Goal: Task Accomplishment & Management: Complete application form

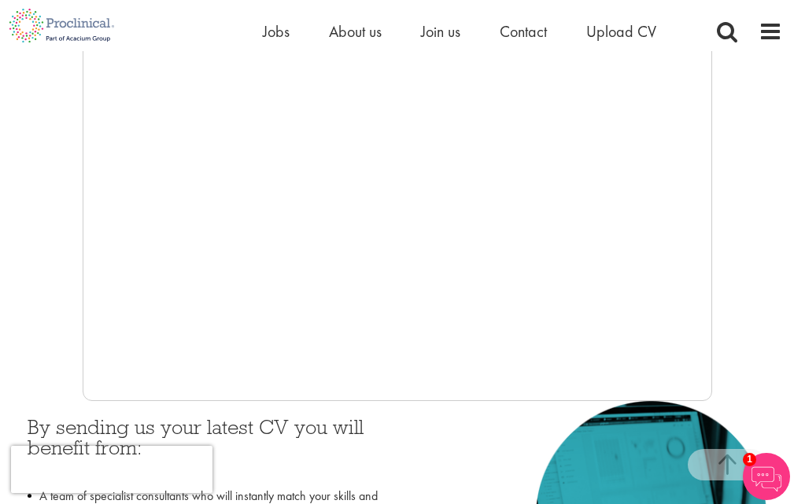
scroll to position [472, 0]
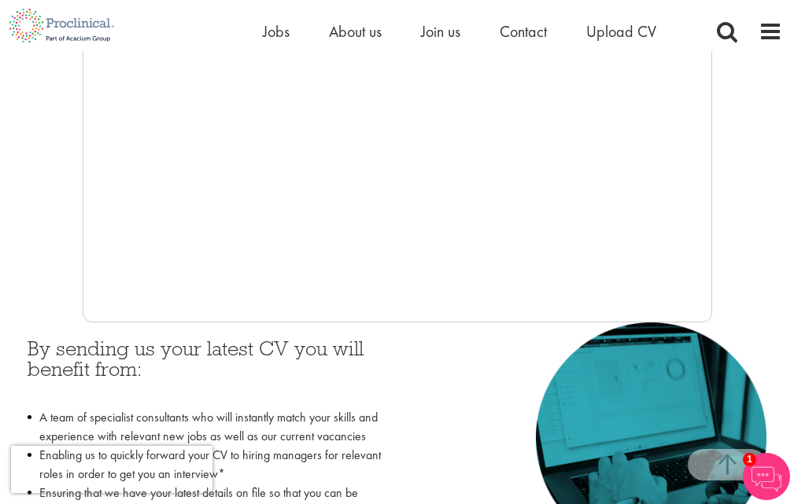
click at [341, 348] on h3 "By sending us your latest CV you will benefit from:" at bounding box center [207, 369] width 358 height 62
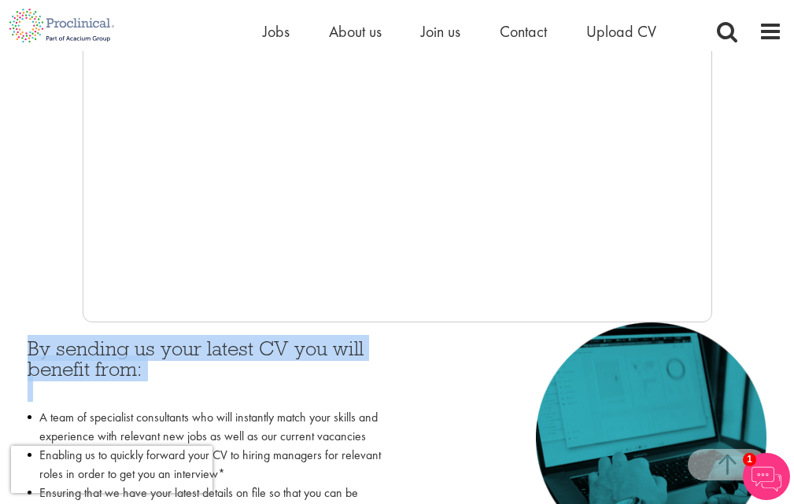
click at [341, 348] on h3 "By sending us your latest CV you will benefit from:" at bounding box center [207, 369] width 358 height 62
click at [139, 366] on h3 "By sending us your latest CV you will benefit from:" at bounding box center [207, 369] width 358 height 62
drag, startPoint x: 141, startPoint y: 352, endPoint x: 142, endPoint y: 343, distance: 8.8
click at [142, 343] on h3 "By sending us your latest CV you will benefit from:" at bounding box center [207, 369] width 358 height 62
click at [142, 342] on h3 "By sending us your latest CV you will benefit from:" at bounding box center [207, 369] width 358 height 62
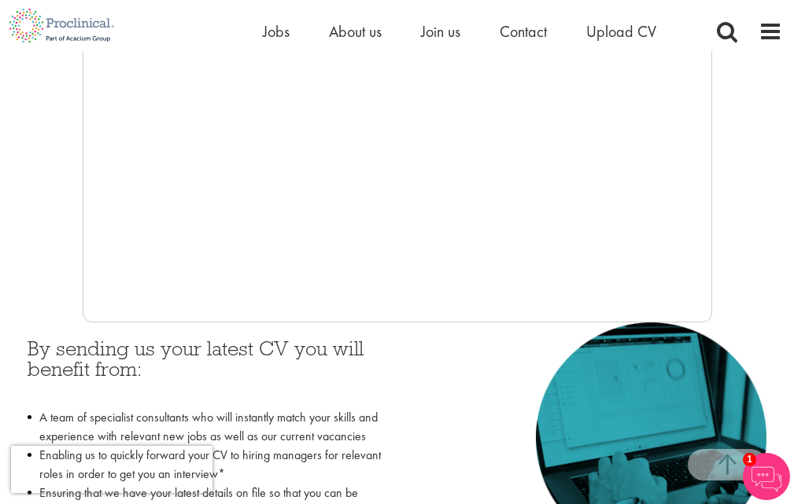
click at [128, 372] on h3 "By sending us your latest CV you will benefit from:" at bounding box center [207, 369] width 358 height 62
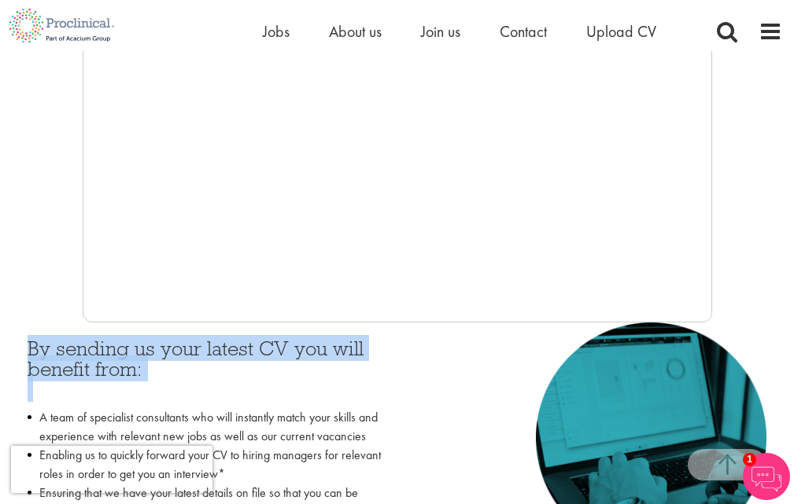
click at [128, 372] on h3 "By sending us your latest CV you will benefit from:" at bounding box center [207, 369] width 358 height 62
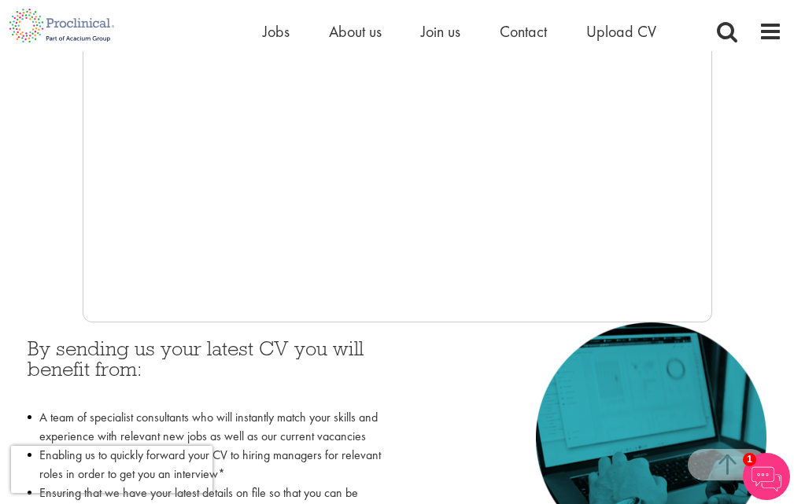
drag, startPoint x: 107, startPoint y: 360, endPoint x: 37, endPoint y: 308, distance: 87.2
click at [37, 308] on div at bounding box center [397, 86] width 770 height 472
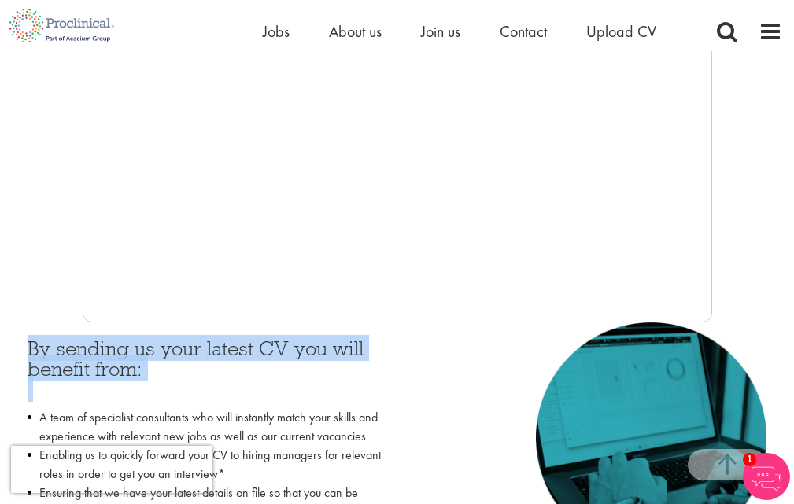
drag, startPoint x: 24, startPoint y: 343, endPoint x: 159, endPoint y: 374, distance: 138.8
click at [152, 380] on div "By sending us your latest CV you will benefit from: A team of specialist consul…" at bounding box center [207, 486] width 382 height 326
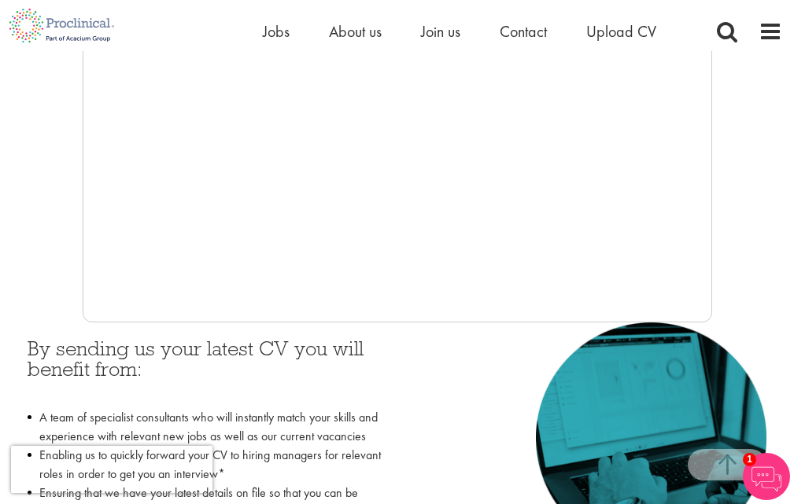
drag, startPoint x: 81, startPoint y: 352, endPoint x: 11, endPoint y: 276, distance: 103.0
click at [11, 277] on div "You are here: Home > Upload CV Upload CV Start getting matched with new jobs as…" at bounding box center [397, 143] width 794 height 1010
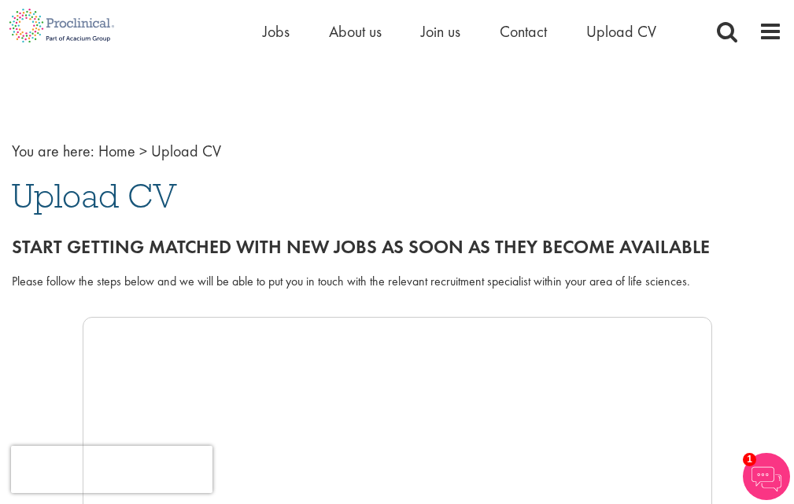
scroll to position [0, 0]
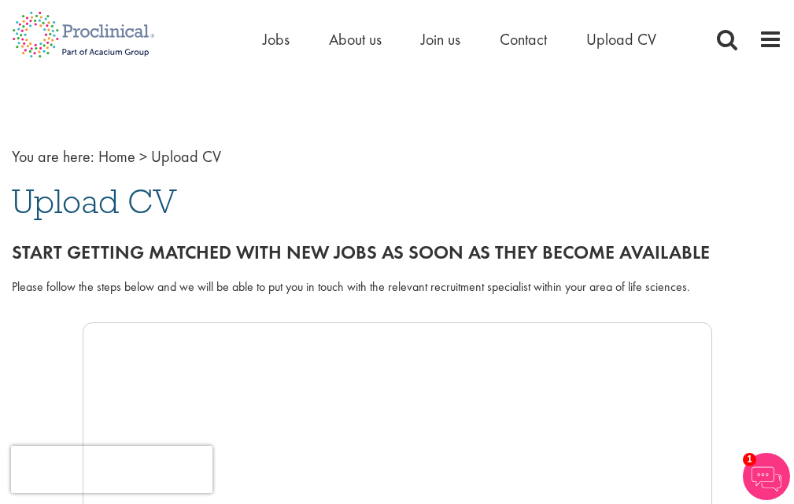
drag, startPoint x: 24, startPoint y: 208, endPoint x: 208, endPoint y: 234, distance: 185.2
drag, startPoint x: 6, startPoint y: 193, endPoint x: 768, endPoint y: 262, distance: 765.6
click at [91, 284] on div "Please follow the steps below and we will be able to put you in touch with the …" at bounding box center [397, 288] width 770 height 18
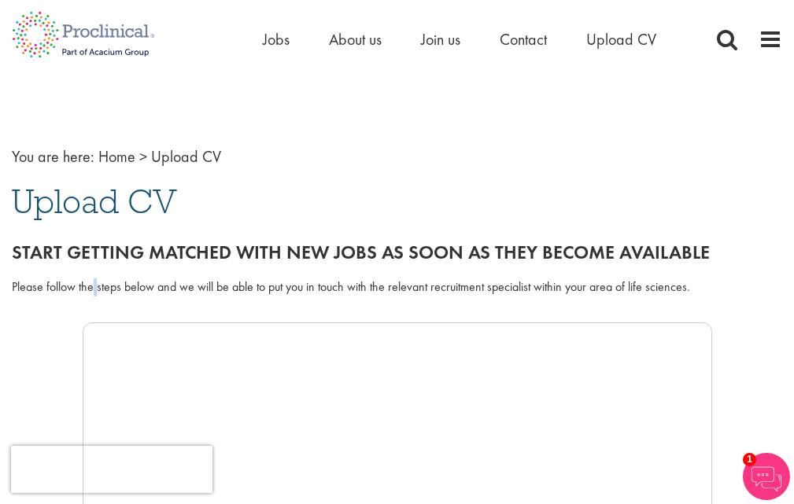
click at [91, 284] on div "Please follow the steps below and we will be able to put you in touch with the …" at bounding box center [397, 288] width 770 height 18
click at [93, 271] on div "Please follow the steps below and we will be able to put you in touch with the …" at bounding box center [397, 297] width 794 height 52
click at [94, 269] on div "Start getting matched with new jobs as soon as they become available" at bounding box center [397, 249] width 794 height 44
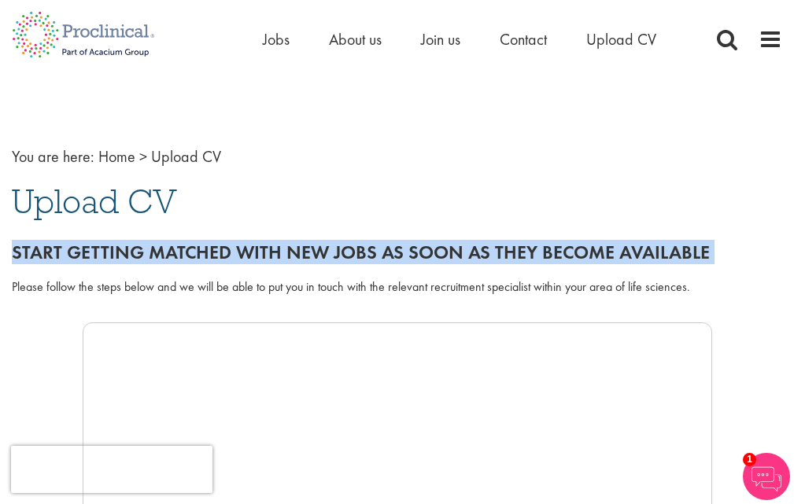
click at [94, 269] on div "Start getting matched with new jobs as soon as they become available" at bounding box center [397, 249] width 794 height 44
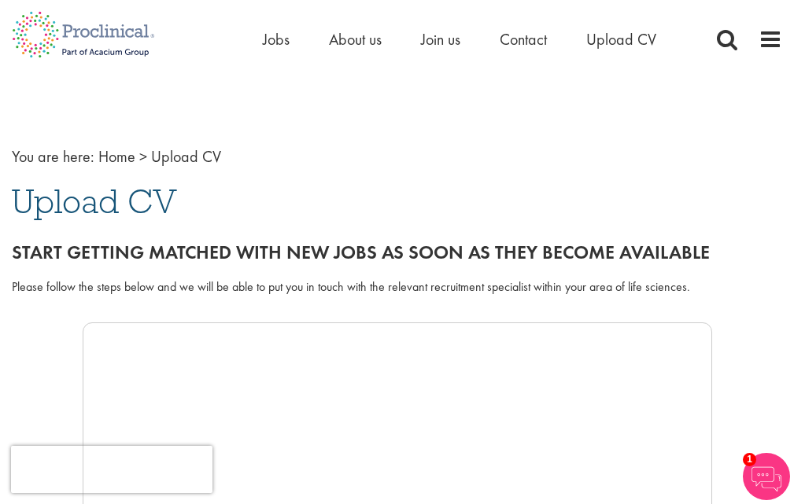
click at [35, 220] on span "Upload CV" at bounding box center [94, 201] width 165 height 42
click at [60, 249] on h2 "Start getting matched with new jobs as soon as they become available" at bounding box center [397, 252] width 770 height 20
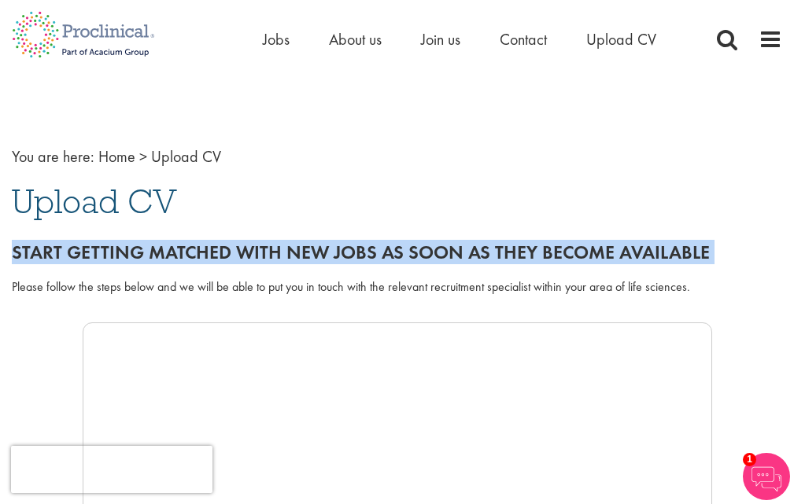
click at [60, 249] on h2 "Start getting matched with new jobs as soon as they become available" at bounding box center [397, 252] width 770 height 20
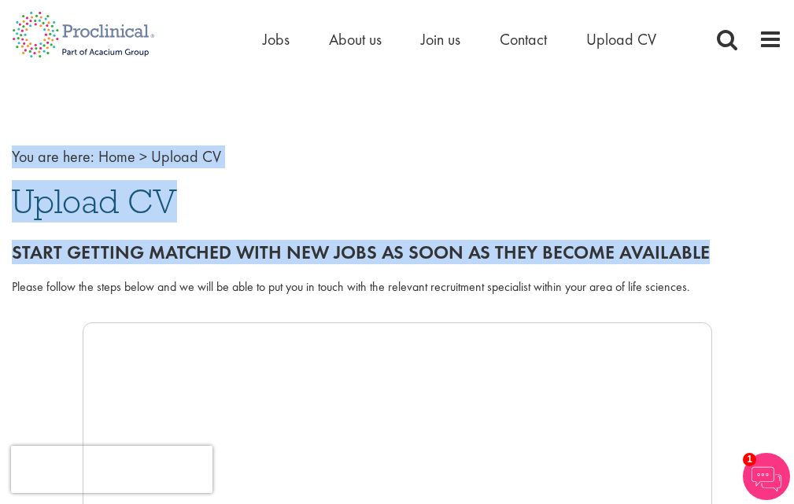
drag, startPoint x: 14, startPoint y: 157, endPoint x: 731, endPoint y: 315, distance: 734.1
drag, startPoint x: 292, startPoint y: 205, endPoint x: 234, endPoint y: 208, distance: 57.5
click at [234, 208] on h1 "Upload CV" at bounding box center [397, 201] width 770 height 35
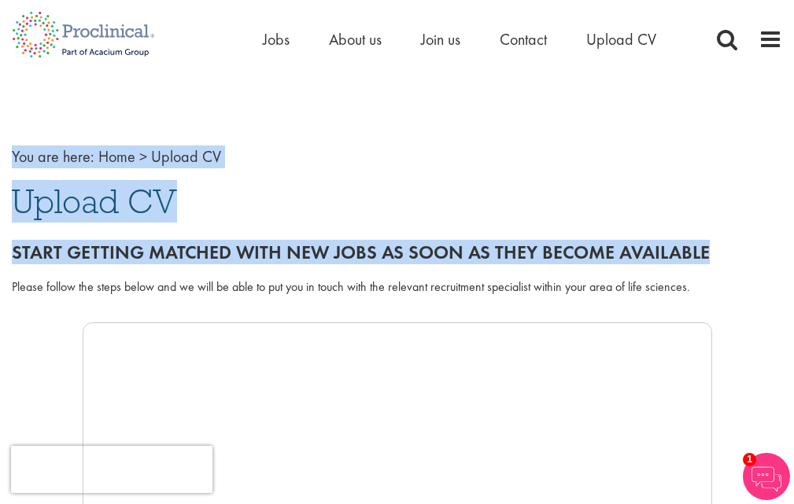
click at [470, 279] on div "Please follow the steps below and we will be able to put you in touch with the …" at bounding box center [397, 288] width 770 height 18
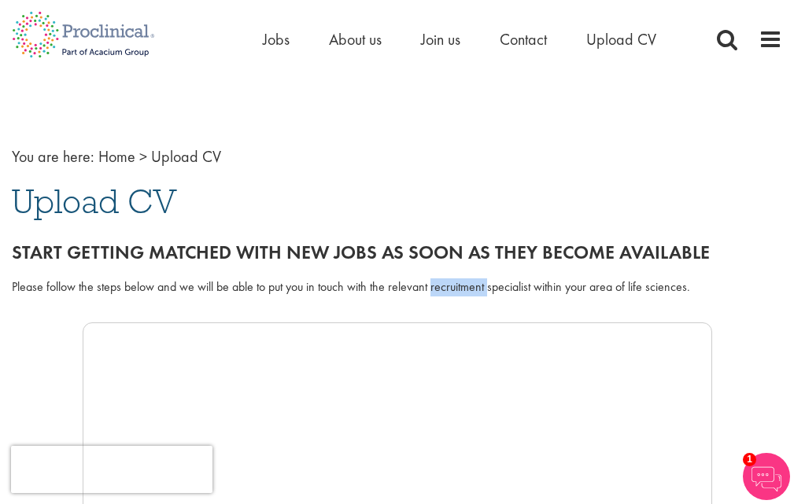
click at [470, 279] on div "Please follow the steps below and we will be able to put you in touch with the …" at bounding box center [397, 288] width 770 height 18
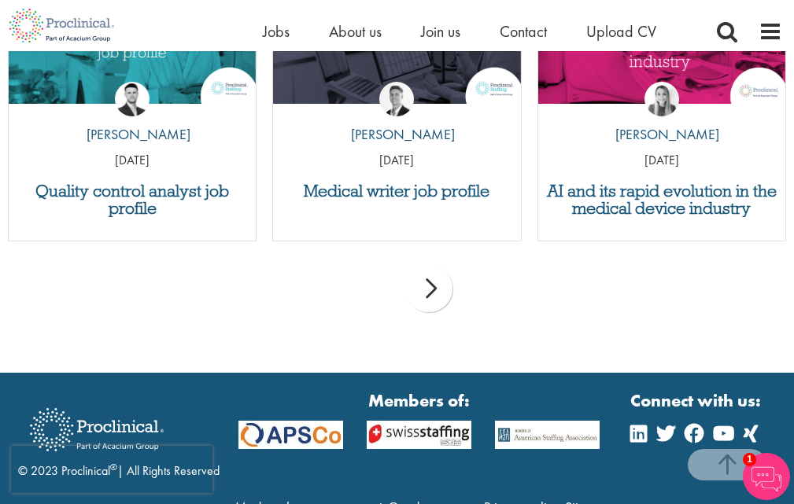
scroll to position [1850, 0]
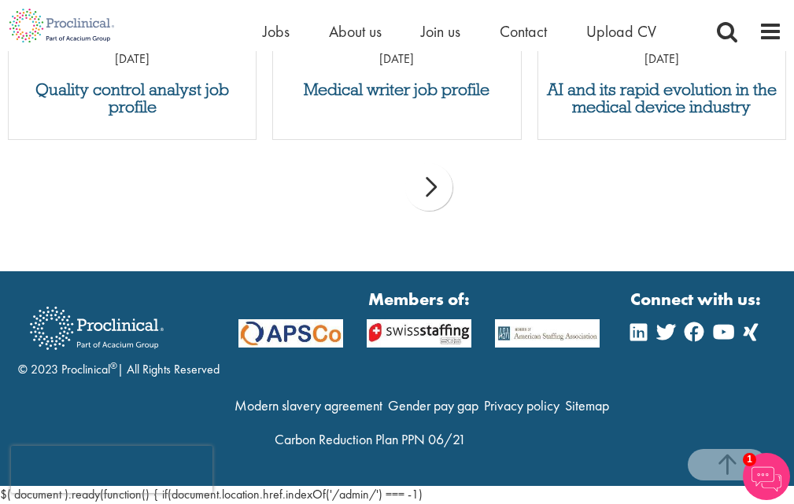
click at [411, 306] on strong "Members of:" at bounding box center [419, 299] width 362 height 24
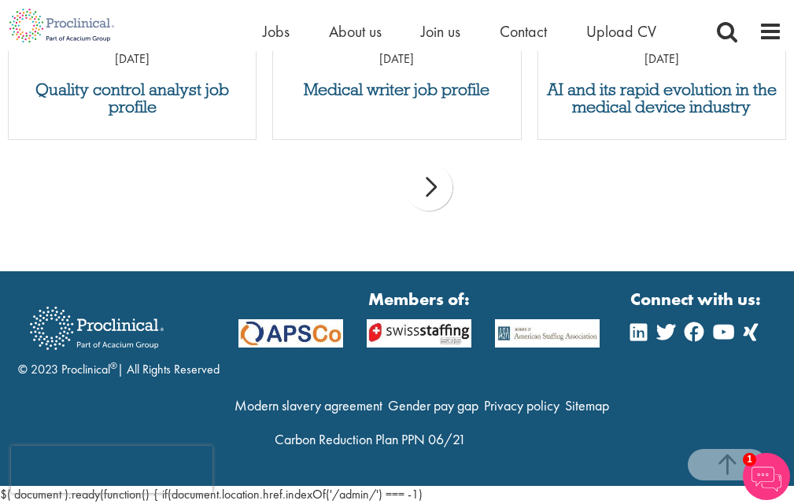
click at [464, 293] on strong "Members of:" at bounding box center [419, 299] width 362 height 24
click at [390, 299] on strong "Members of:" at bounding box center [419, 299] width 362 height 24
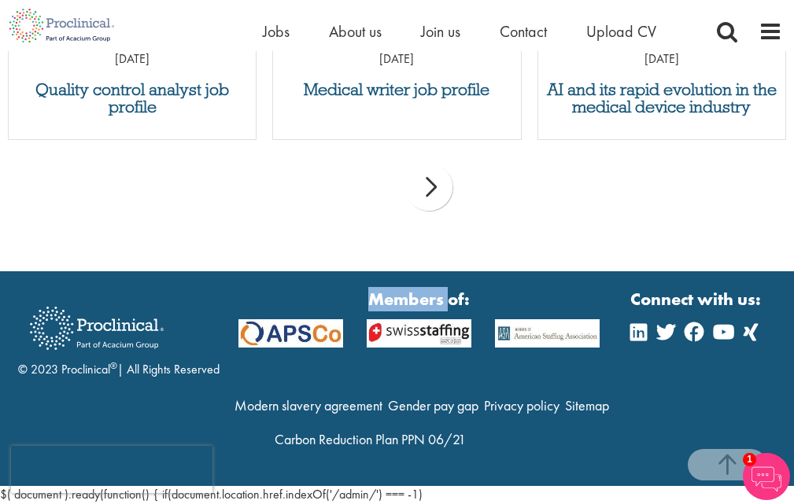
click at [390, 299] on strong "Members of:" at bounding box center [419, 299] width 362 height 24
click at [390, 297] on strong "Members of:" at bounding box center [419, 299] width 362 height 24
click at [683, 290] on strong "Connect with us:" at bounding box center [697, 299] width 134 height 24
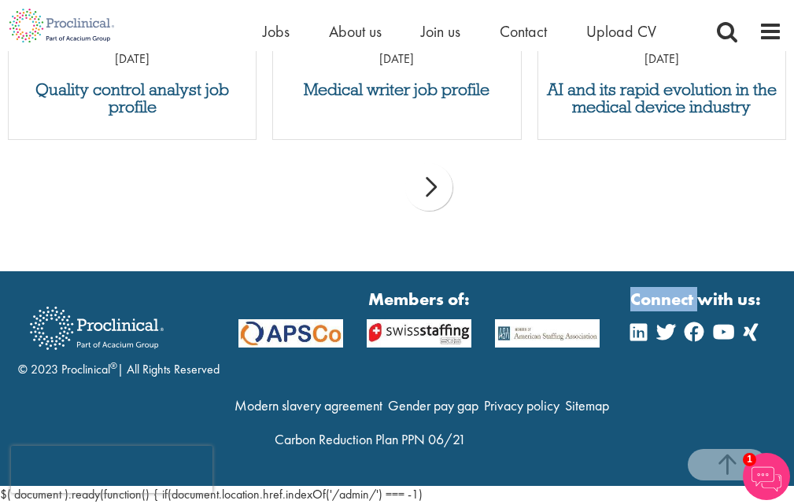
click at [683, 290] on strong "Connect with us:" at bounding box center [697, 299] width 134 height 24
click at [465, 298] on strong "Members of:" at bounding box center [419, 299] width 362 height 24
click at [465, 299] on strong "Members of:" at bounding box center [419, 299] width 362 height 24
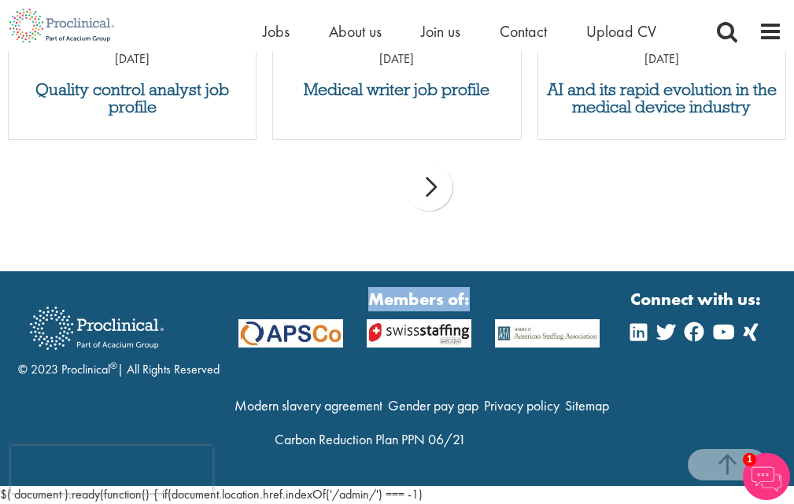
click at [465, 299] on strong "Members of:" at bounding box center [419, 299] width 362 height 24
click at [426, 298] on strong "Members of:" at bounding box center [419, 299] width 362 height 24
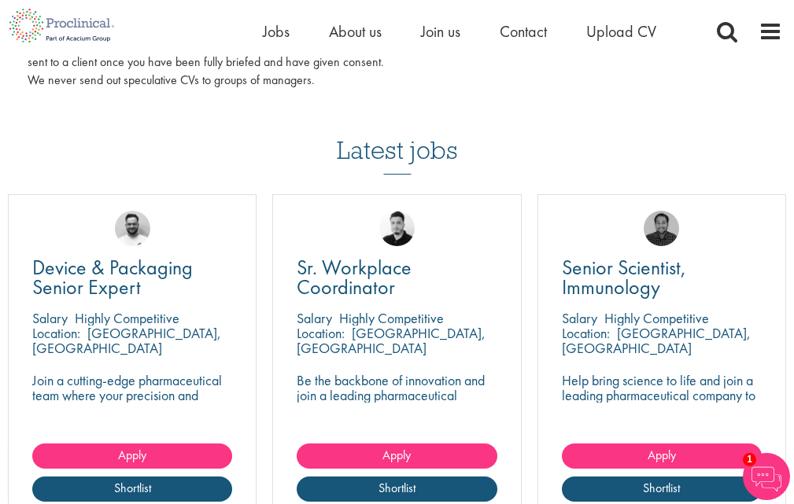
scroll to position [984, 0]
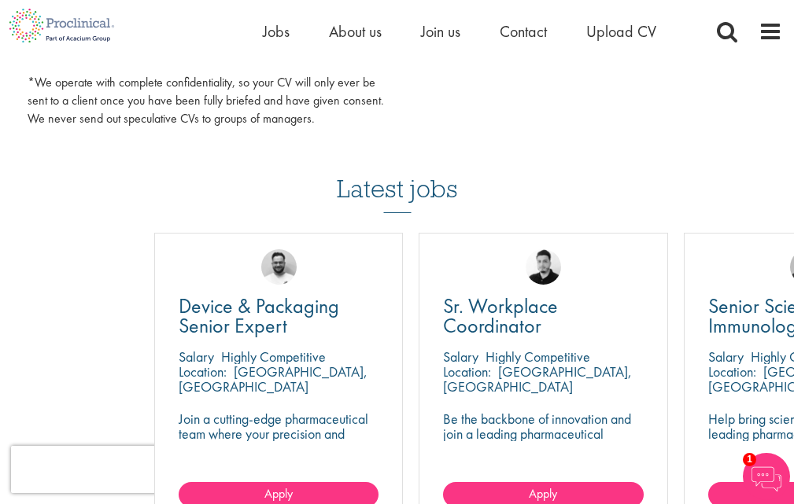
drag, startPoint x: 17, startPoint y: 286, endPoint x: 38, endPoint y: 373, distance: 89.7
click at [154, 391] on div "Device & Packaging Senior Expert [GEOGRAPHIC_DATA] Highly Competitive Location:…" at bounding box center [278, 395] width 249 height 324
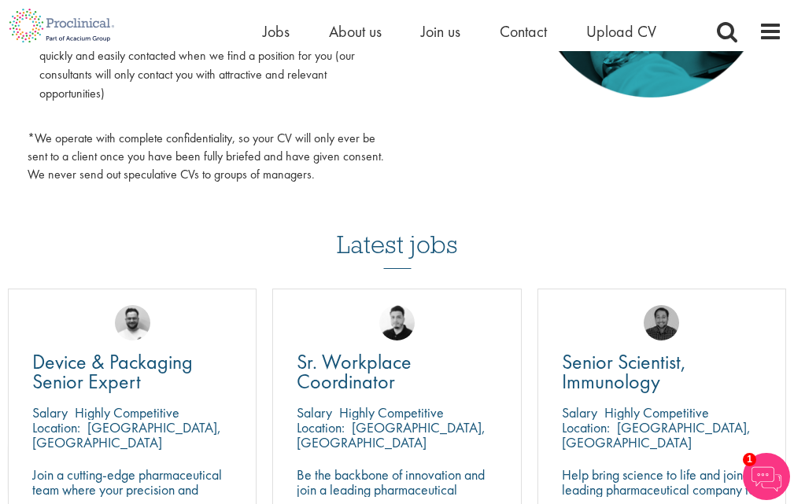
scroll to position [748, 0]
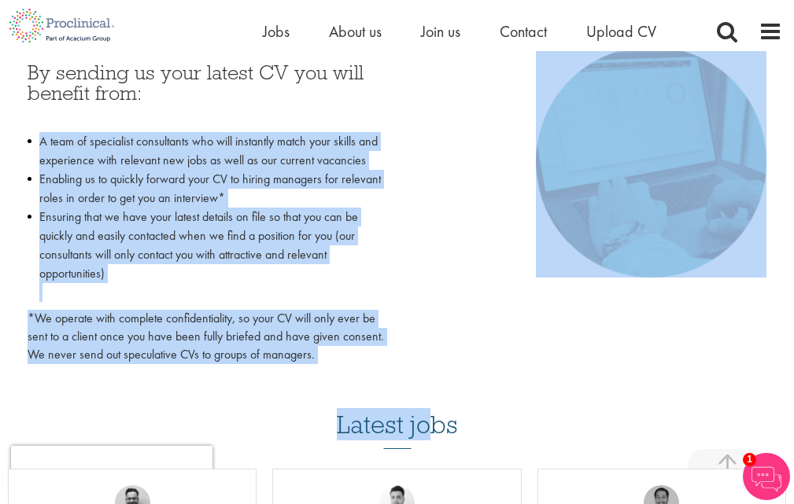
drag, startPoint x: 48, startPoint y: 136, endPoint x: 430, endPoint y: 349, distance: 436.8
click at [437, 403] on div "You are here: Home > Upload CV Upload CV Start getting matched with new jobs as…" at bounding box center [397, 312] width 794 height 2121
click at [407, 282] on div "By sending us your latest CV you will benefit from: A team of specialist consul…" at bounding box center [397, 209] width 763 height 326
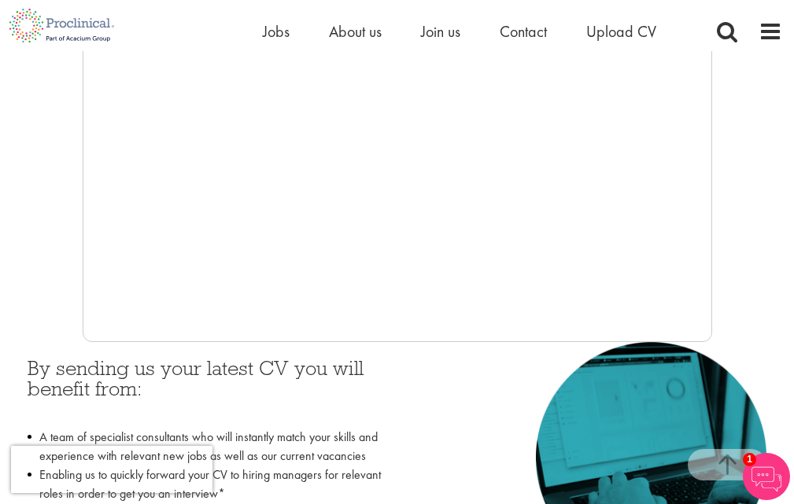
scroll to position [591, 0]
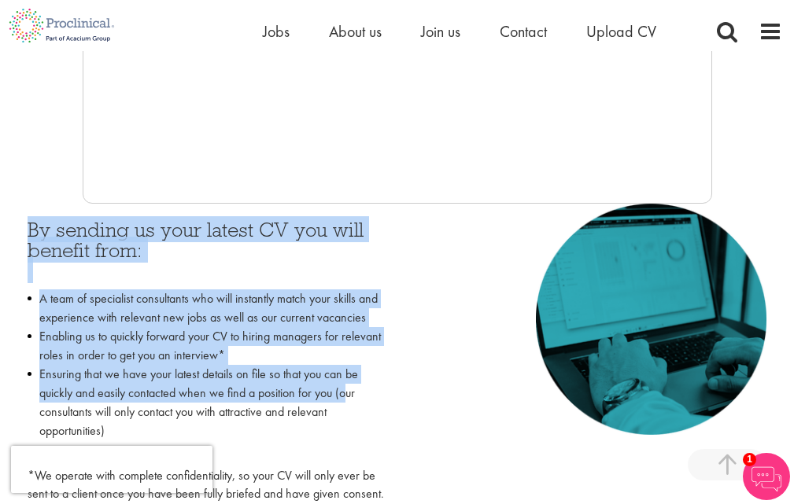
drag, startPoint x: 12, startPoint y: 216, endPoint x: 357, endPoint y: 398, distance: 390.7
click at [357, 398] on div "By sending us your latest CV you will benefit from: A team of specialist consul…" at bounding box center [397, 367] width 770 height 326
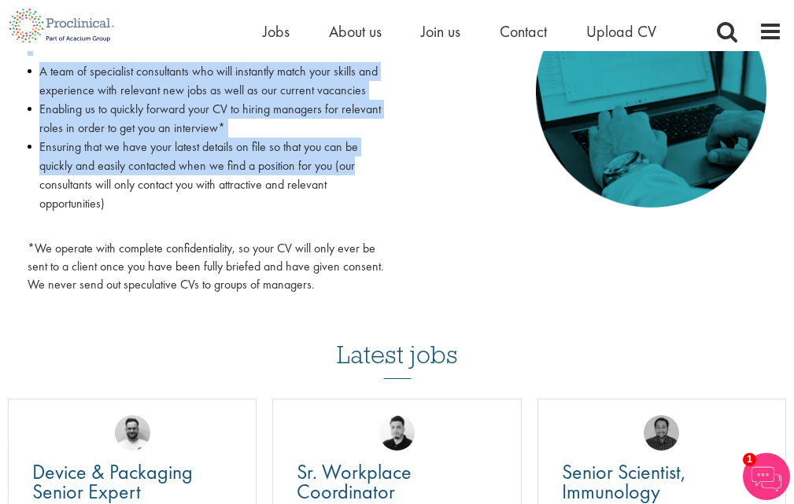
scroll to position [827, 0]
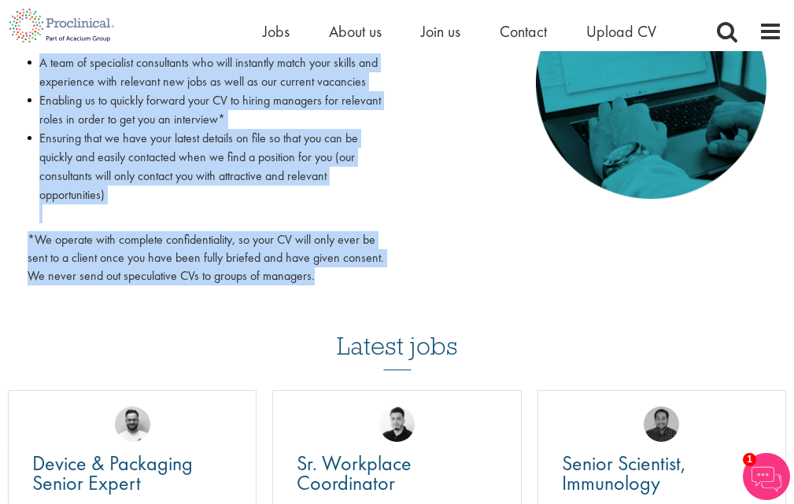
drag, startPoint x: 275, startPoint y: 276, endPoint x: 0, endPoint y: 68, distance: 345.0
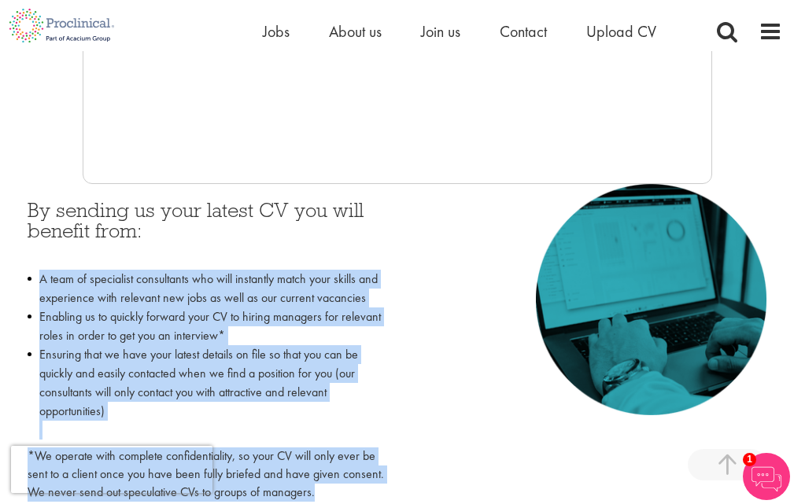
scroll to position [591, 0]
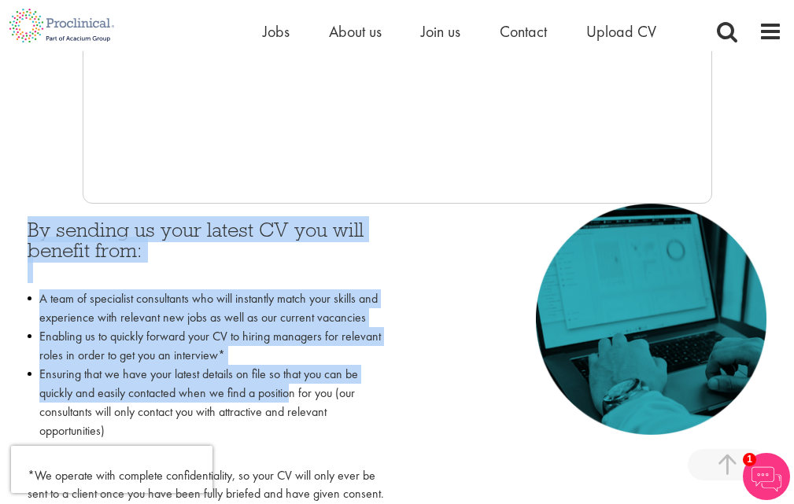
drag, startPoint x: 28, startPoint y: 237, endPoint x: 322, endPoint y: 392, distance: 331.9
click at [295, 394] on div "By sending us your latest CV you will benefit from: A team of specialist consul…" at bounding box center [207, 371] width 358 height 302
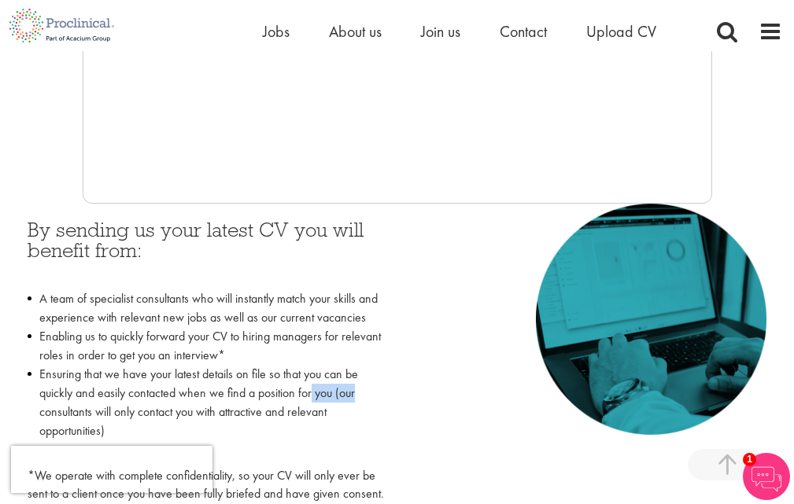
drag, startPoint x: 322, startPoint y: 392, endPoint x: 371, endPoint y: 376, distance: 51.3
click at [364, 400] on li "Ensuring that we have your latest details on file so that you can be quickly an…" at bounding box center [207, 412] width 358 height 94
click at [367, 370] on li "Ensuring that we have your latest details on file so that you can be quickly an…" at bounding box center [207, 412] width 358 height 94
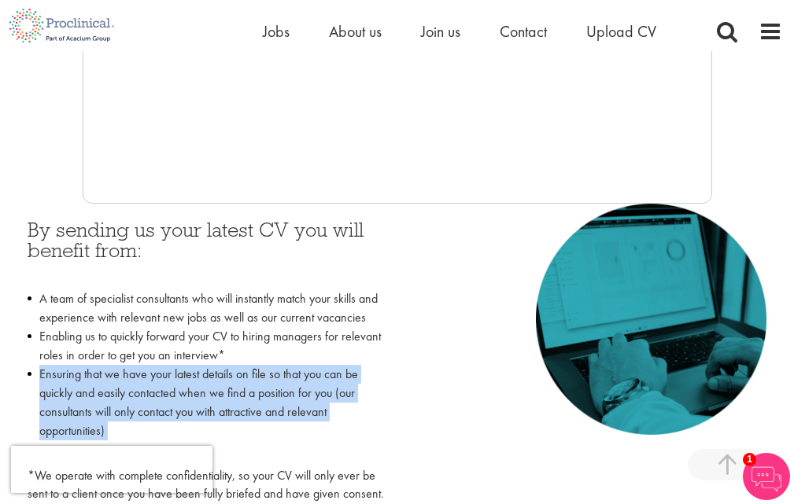
click at [367, 370] on li "Ensuring that we have your latest details on file so that you can be quickly an…" at bounding box center [207, 412] width 358 height 94
